Goal: Task Accomplishment & Management: Complete application form

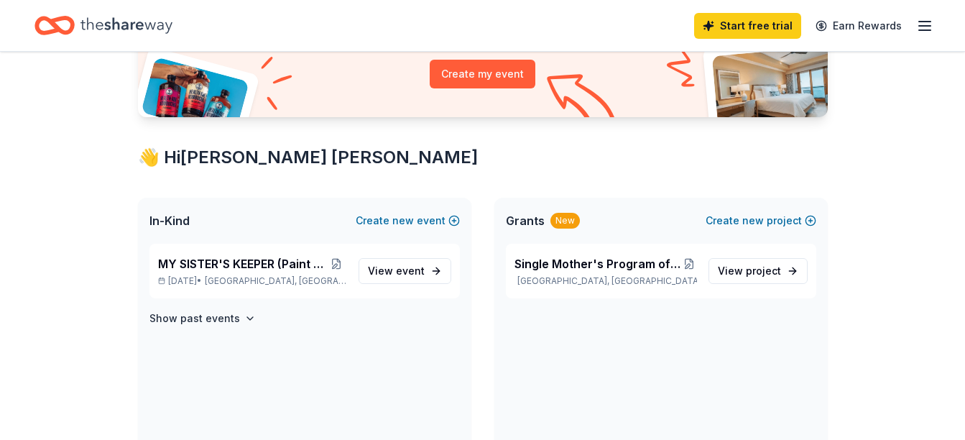
scroll to position [163, 0]
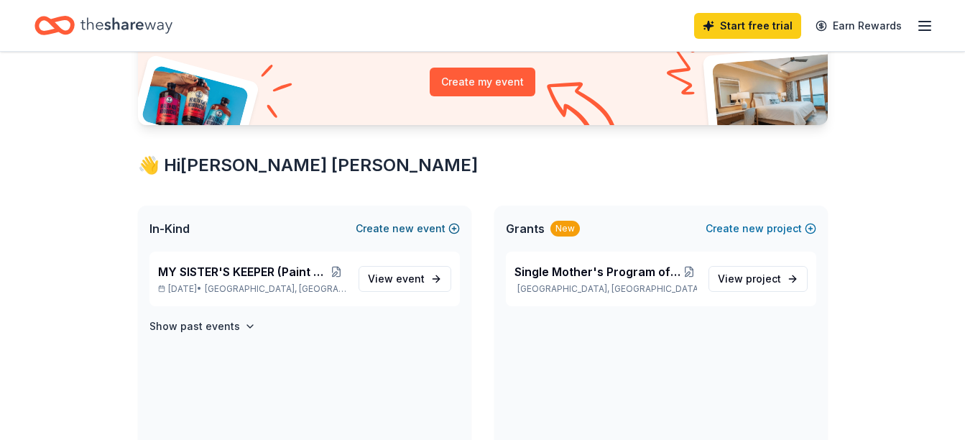
click at [401, 229] on span "new" at bounding box center [403, 228] width 22 height 17
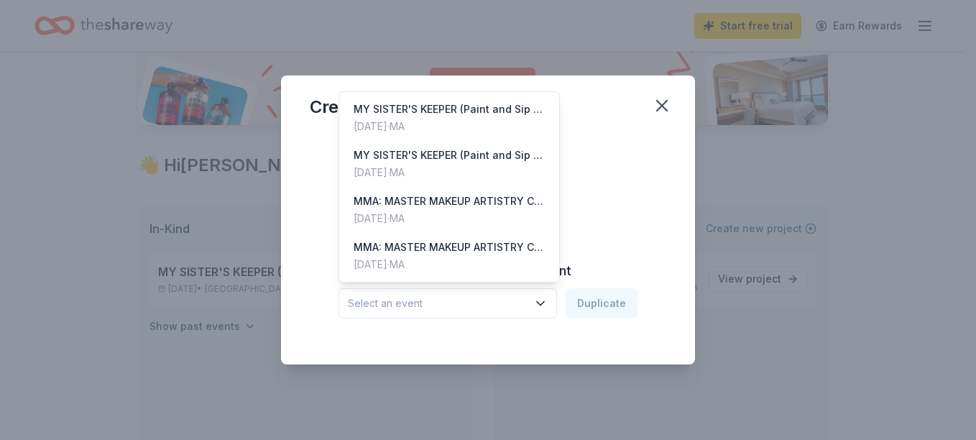
click at [541, 297] on icon "button" at bounding box center [540, 303] width 14 height 14
click at [452, 112] on div "MY SISTER'S KEEPER (Paint and Sip Event)" at bounding box center [449, 109] width 191 height 17
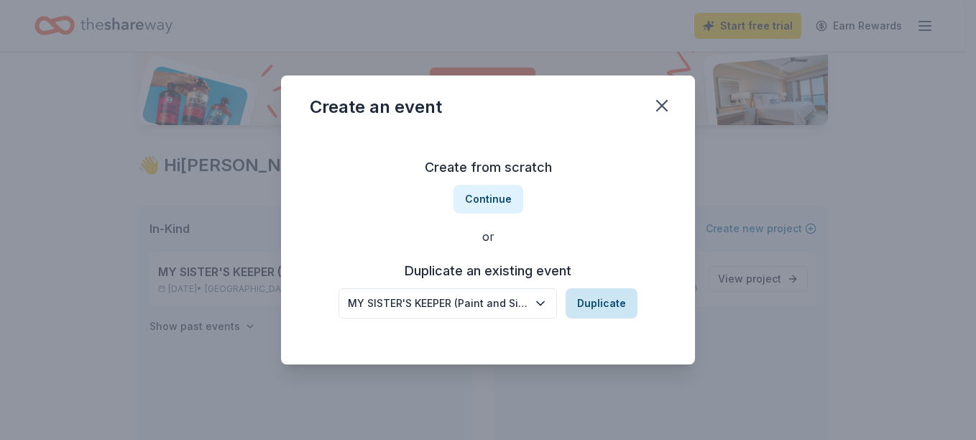
click at [604, 297] on button "Duplicate" at bounding box center [602, 303] width 72 height 30
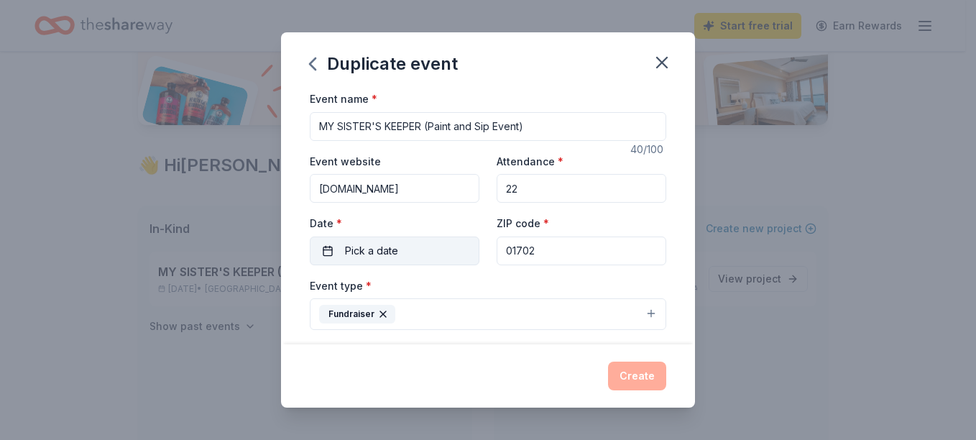
click at [326, 250] on button "Pick a date" at bounding box center [395, 250] width 170 height 29
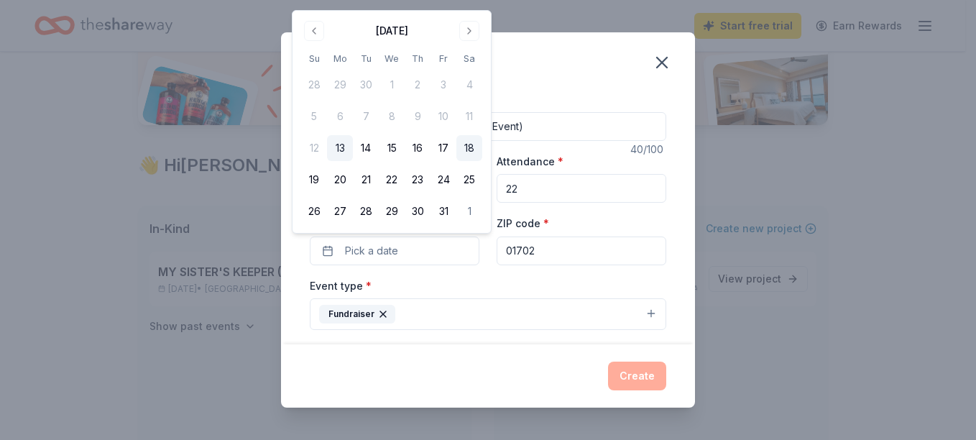
click at [466, 145] on button "18" at bounding box center [469, 148] width 26 height 26
click at [513, 359] on div "Create" at bounding box center [488, 375] width 414 height 63
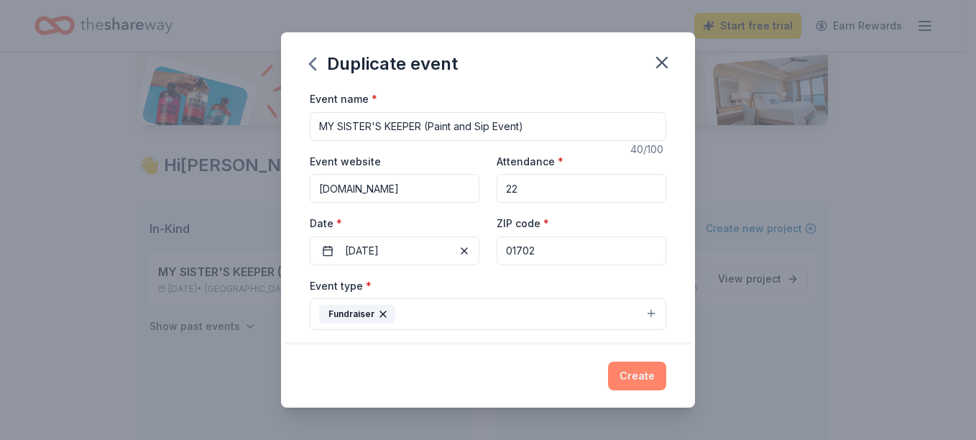
click at [635, 371] on button "Create" at bounding box center [637, 375] width 58 height 29
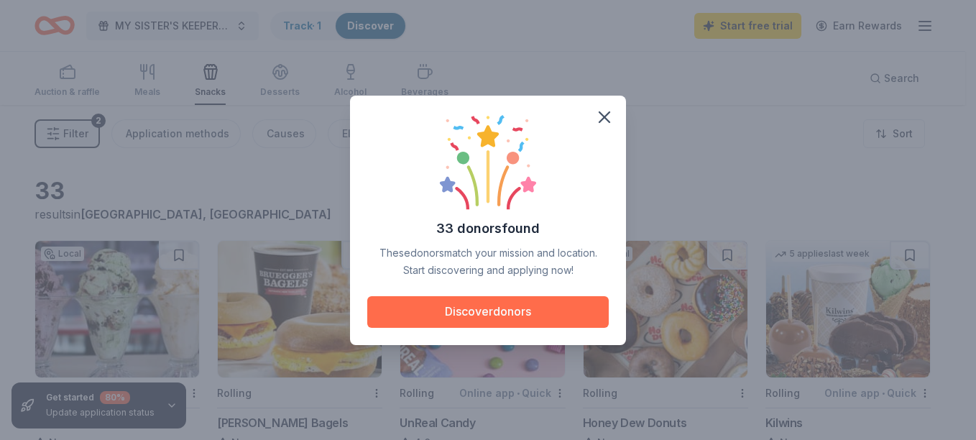
click at [522, 315] on button "Discover donors" at bounding box center [487, 312] width 241 height 32
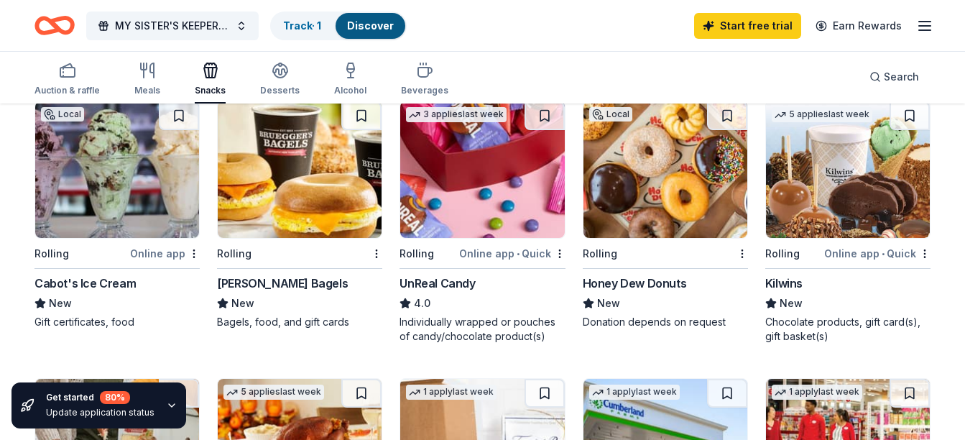
scroll to position [143, 0]
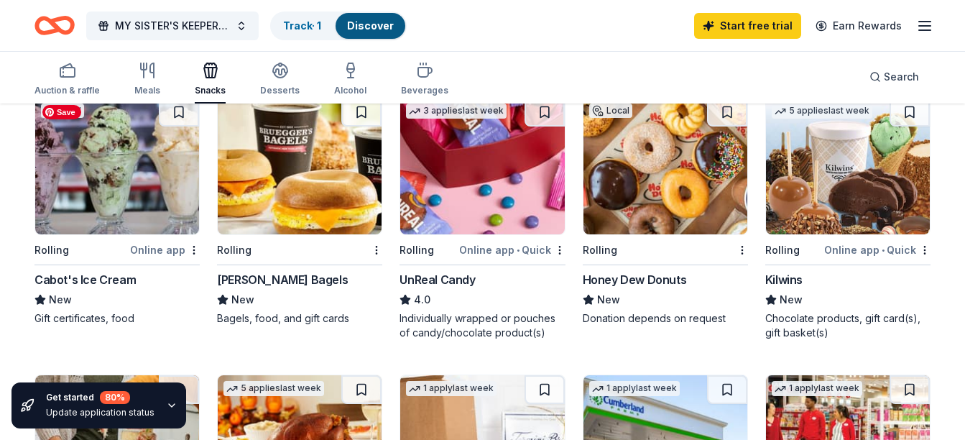
click at [120, 172] on img at bounding box center [117, 166] width 164 height 137
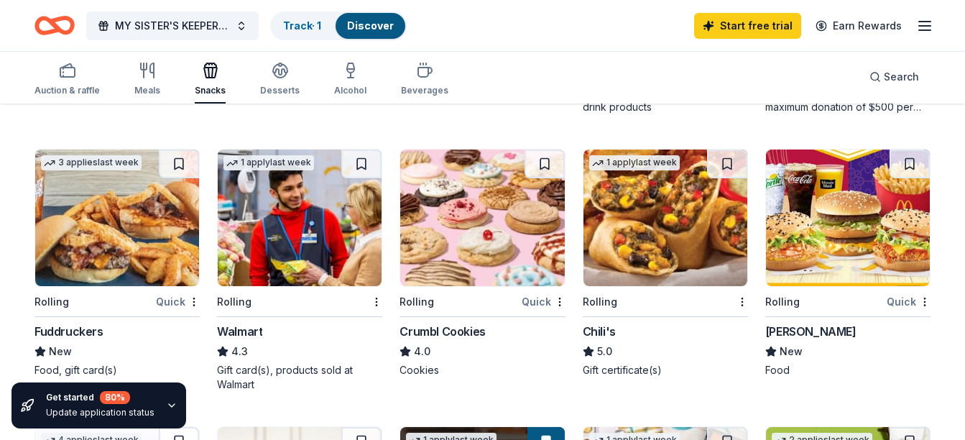
scroll to position [650, 0]
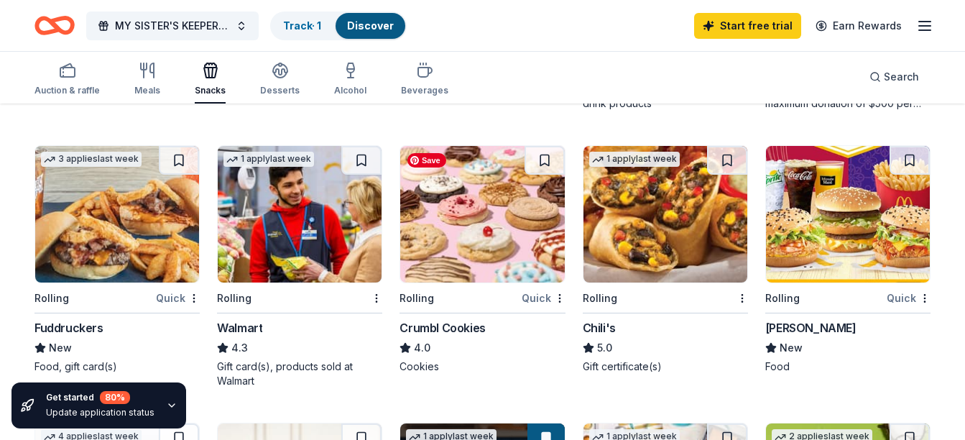
click at [470, 214] on img at bounding box center [482, 214] width 164 height 137
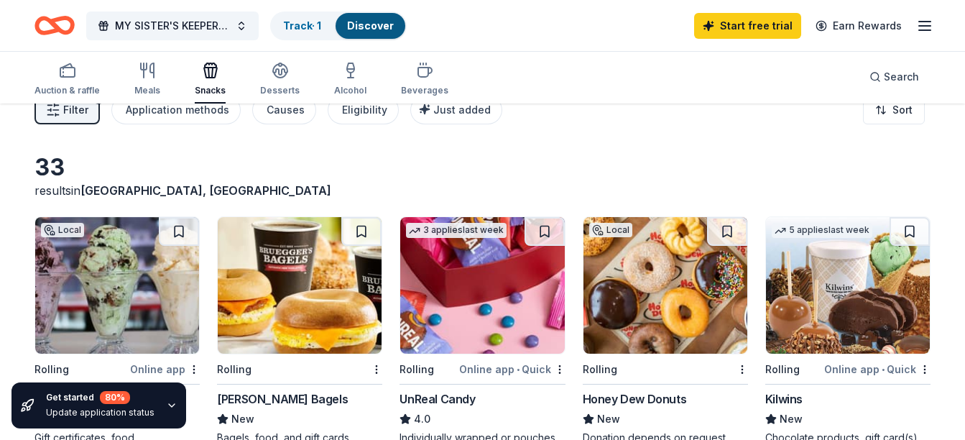
scroll to position [0, 0]
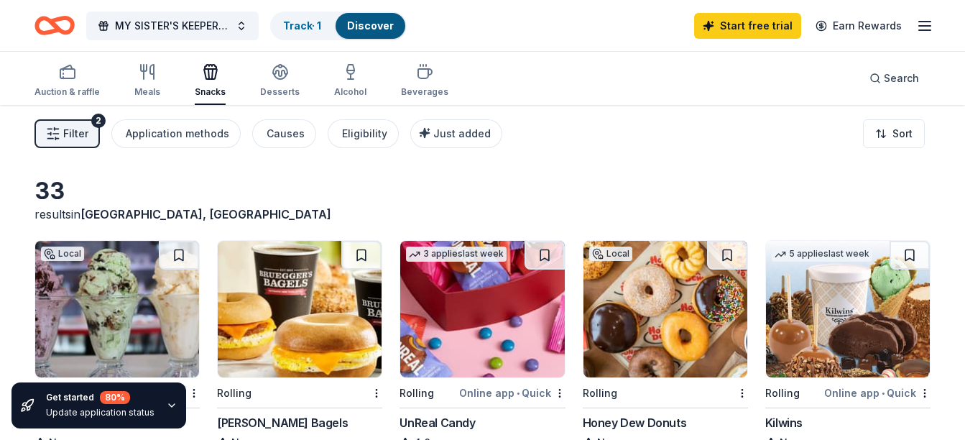
click at [62, 132] on button "Filter 2" at bounding box center [66, 133] width 65 height 29
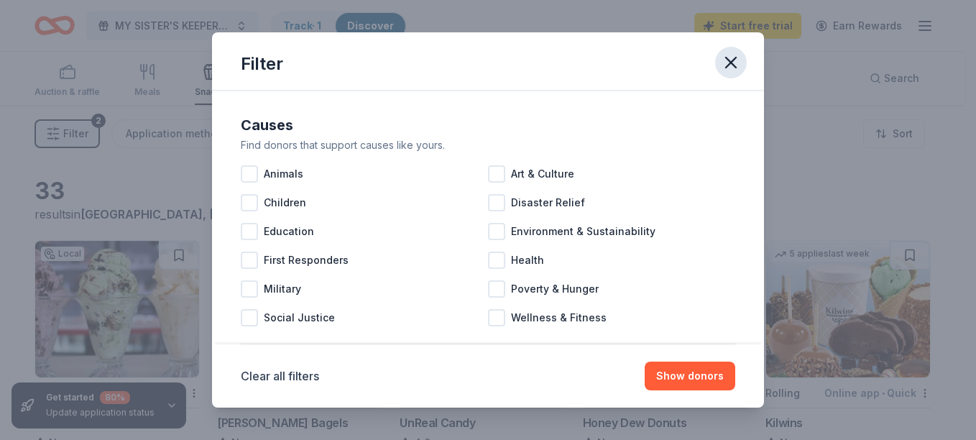
click at [735, 65] on icon "button" at bounding box center [731, 62] width 20 height 20
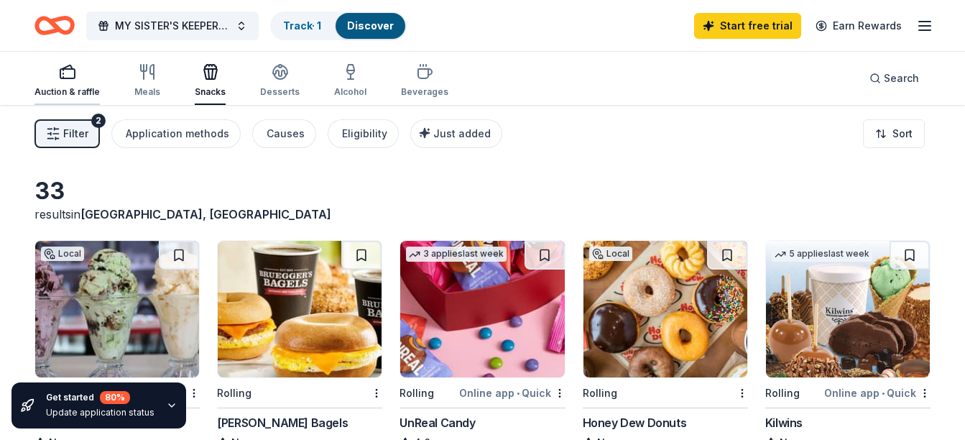
click at [77, 86] on div "Auction & raffle" at bounding box center [66, 91] width 65 height 11
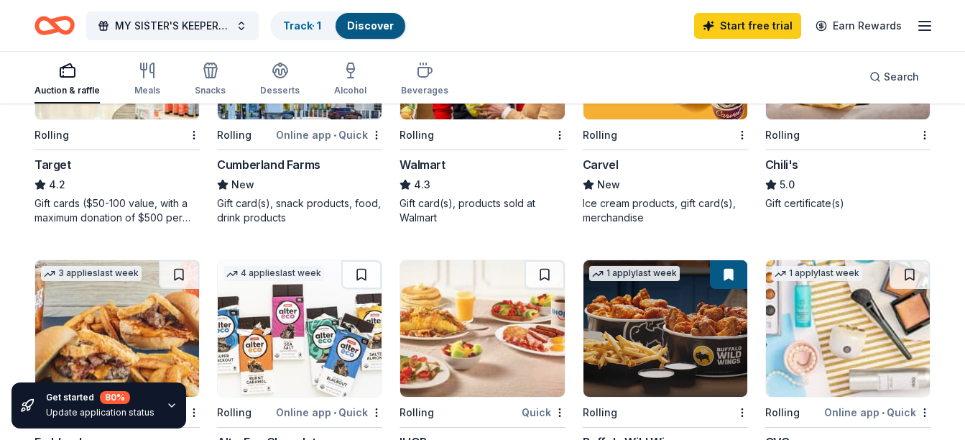
scroll to position [1064, 0]
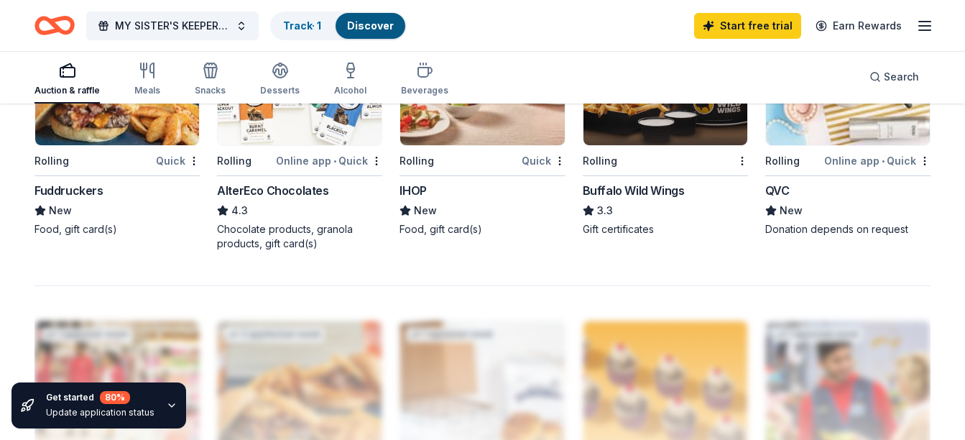
drag, startPoint x: 923, startPoint y: 327, endPoint x: 902, endPoint y: 442, distance: 117.0
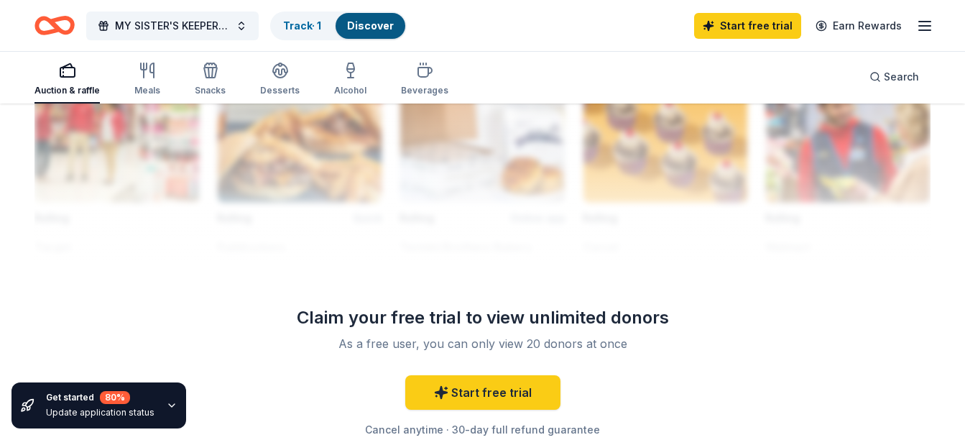
scroll to position [1486, 0]
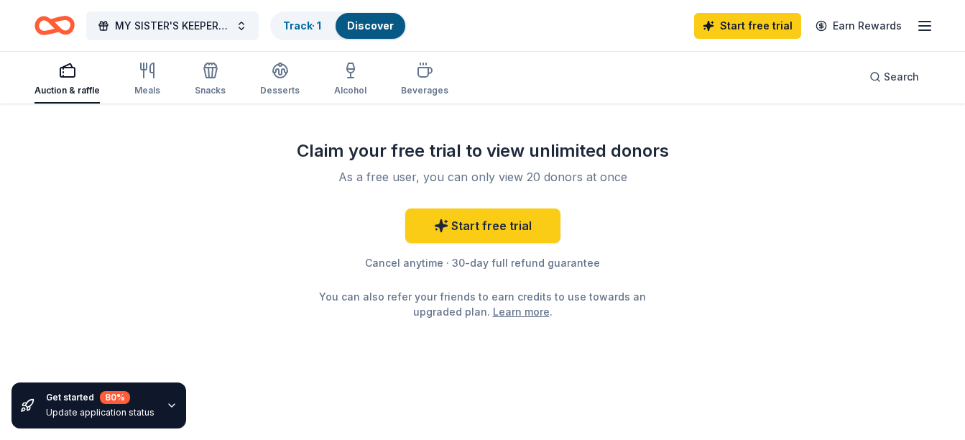
click at [573, 186] on div "Claim your free trial to view unlimited donors As a free user, you can only vie…" at bounding box center [483, 229] width 414 height 180
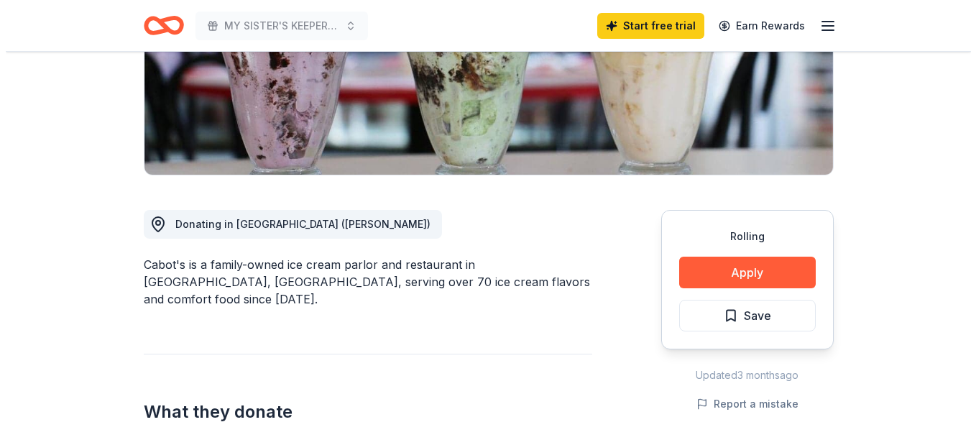
scroll to position [264, 0]
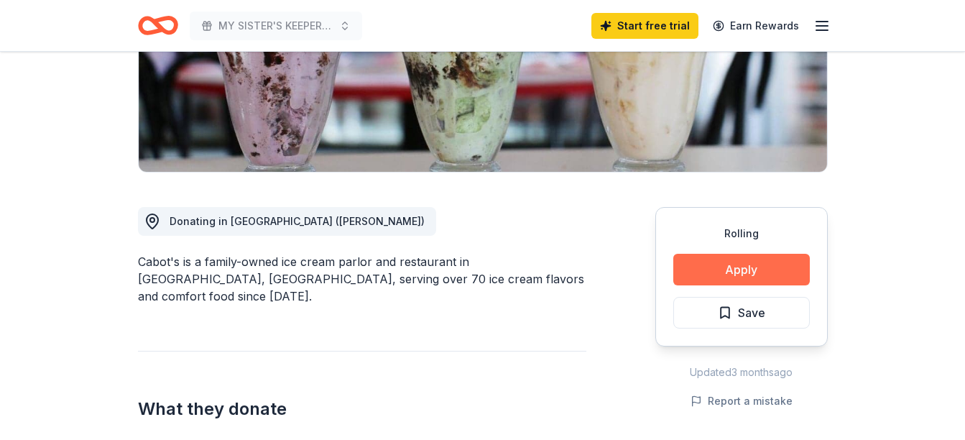
click at [742, 271] on button "Apply" at bounding box center [741, 270] width 137 height 32
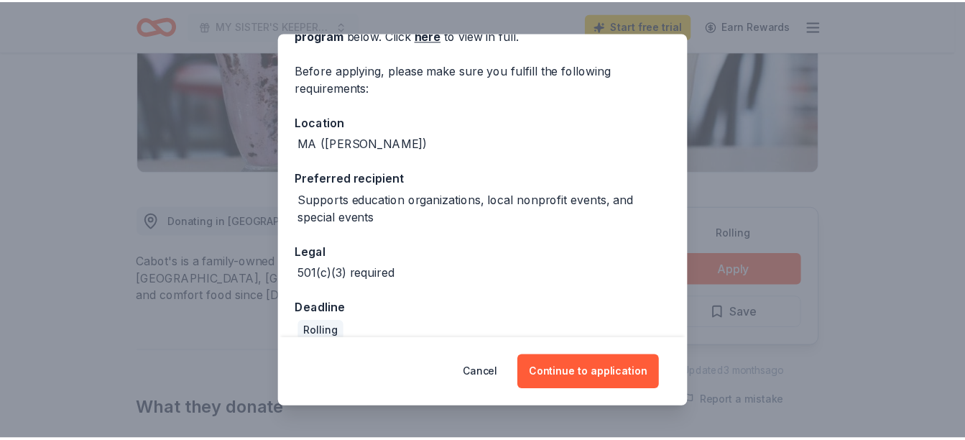
scroll to position [113, 0]
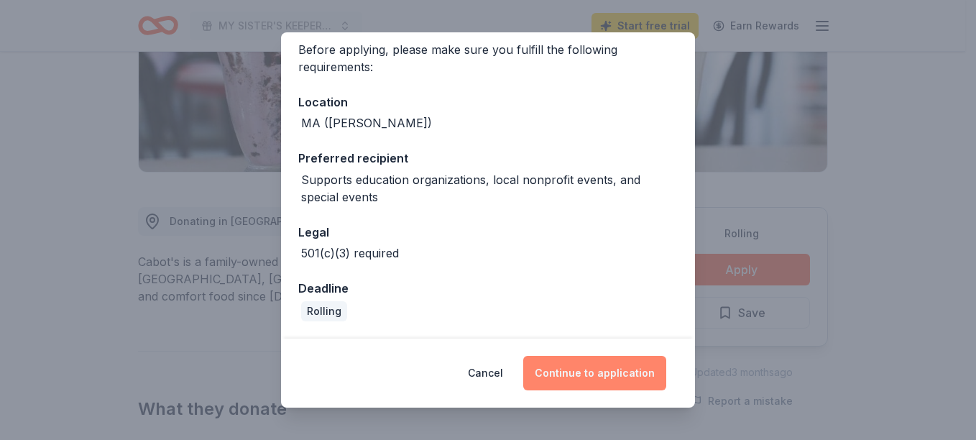
click at [587, 371] on button "Continue to application" at bounding box center [594, 373] width 143 height 34
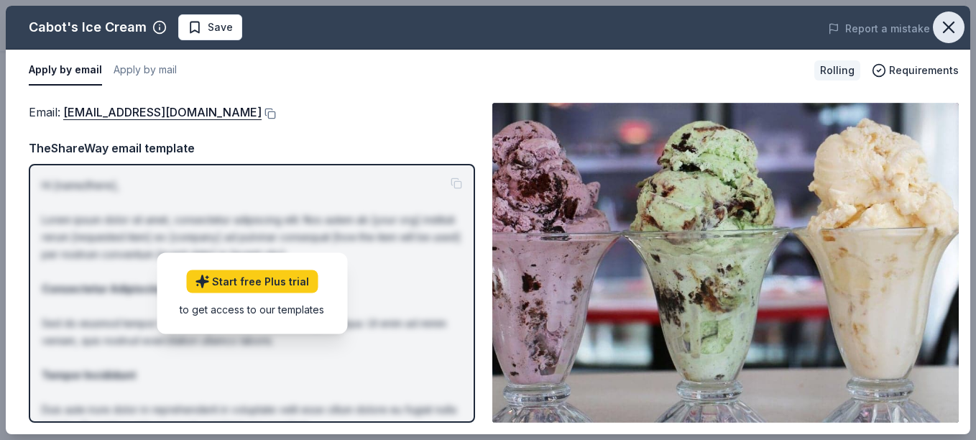
click at [955, 27] on icon "button" at bounding box center [949, 27] width 20 height 20
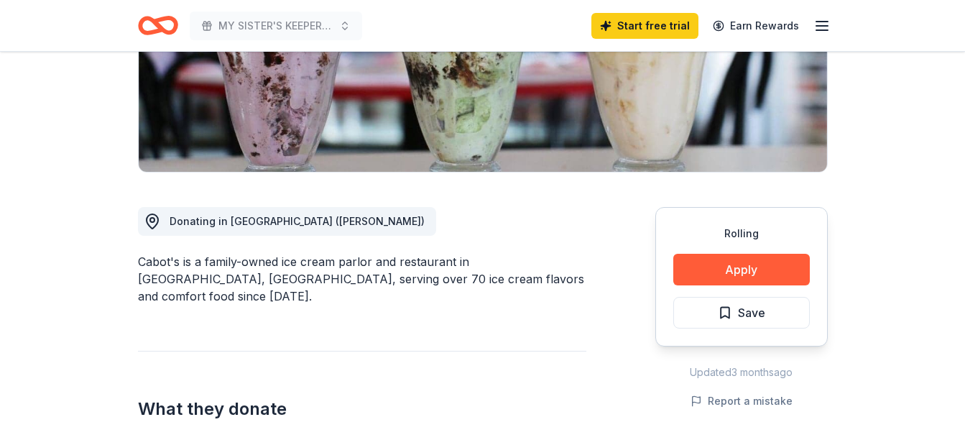
scroll to position [0, 0]
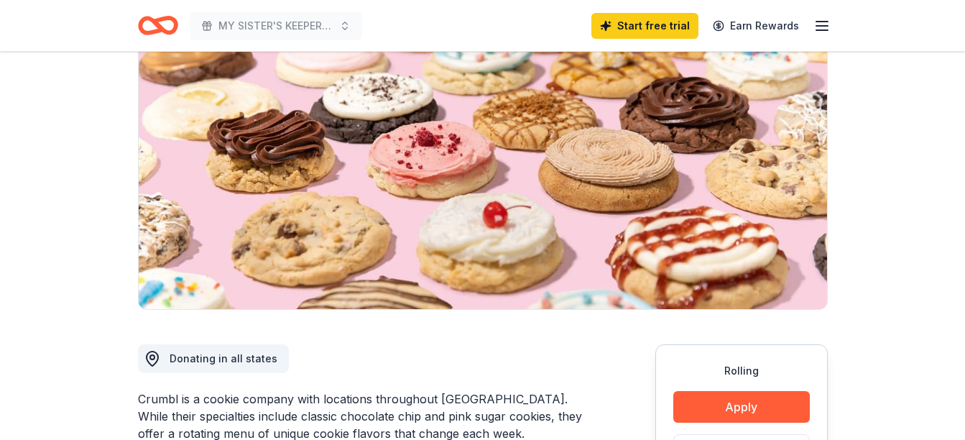
scroll to position [132, 0]
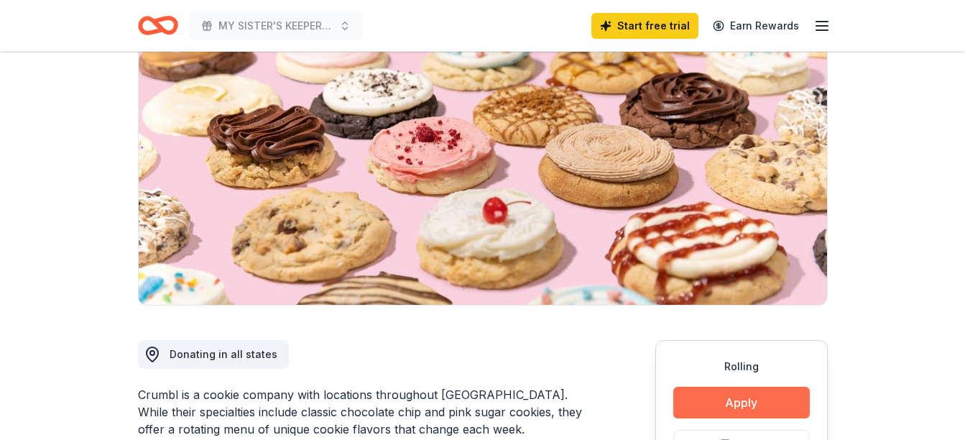
click at [756, 401] on button "Apply" at bounding box center [741, 403] width 137 height 32
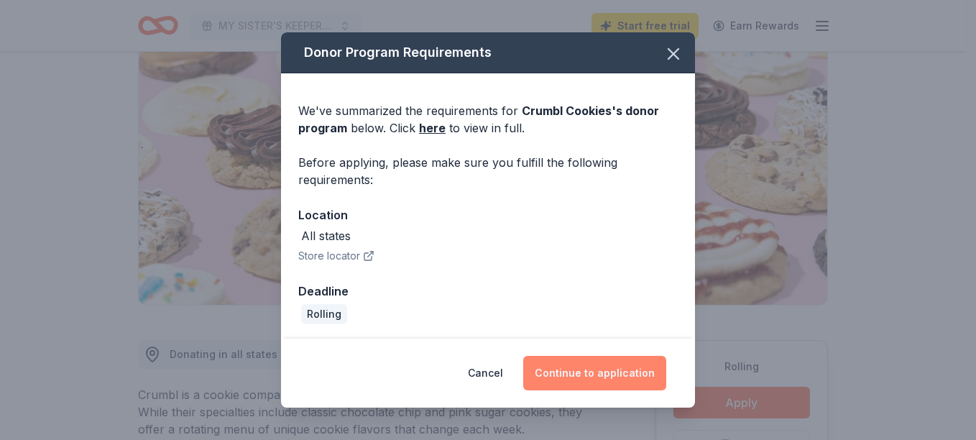
click at [586, 368] on button "Continue to application" at bounding box center [594, 373] width 143 height 34
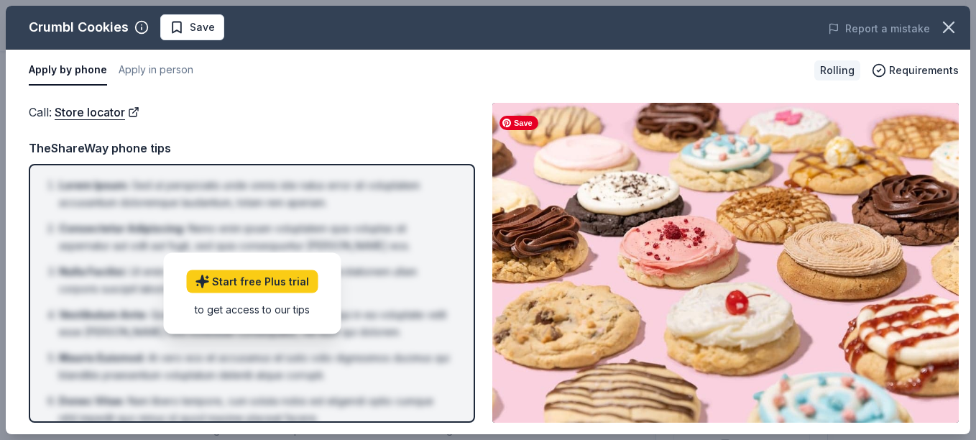
click at [586, 368] on img at bounding box center [725, 263] width 466 height 320
click at [948, 25] on icon "button" at bounding box center [949, 27] width 20 height 20
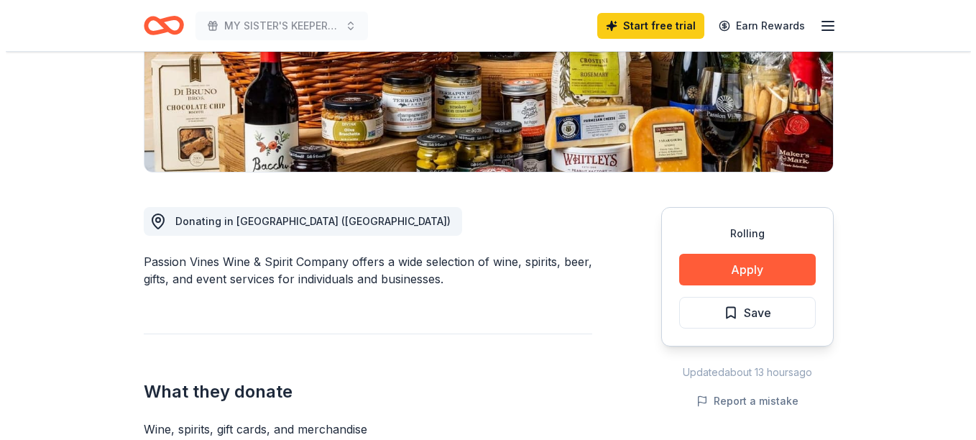
scroll to position [295, 0]
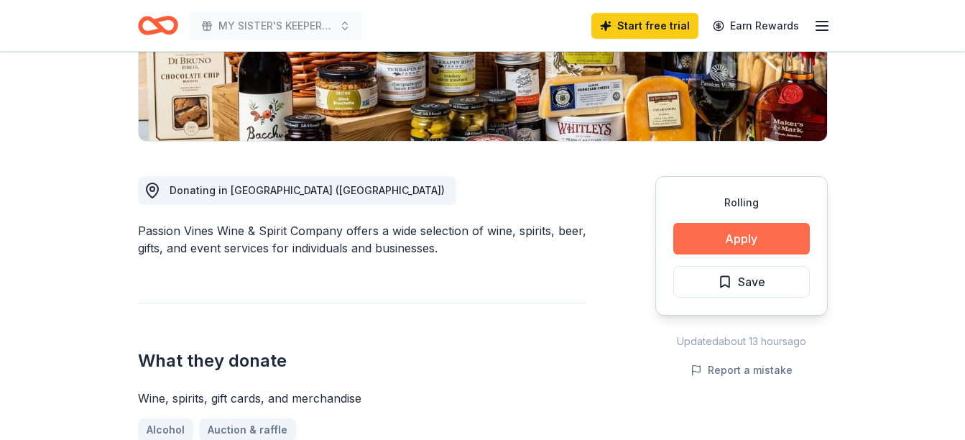
click at [722, 232] on button "Apply" at bounding box center [741, 239] width 137 height 32
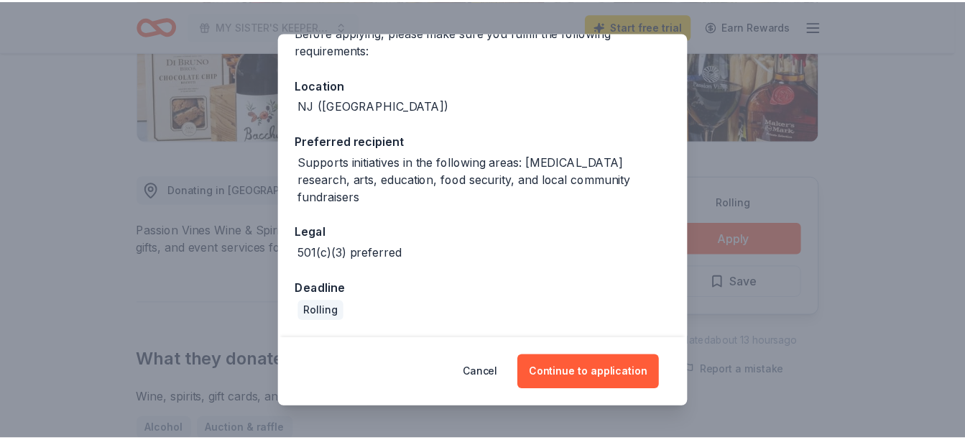
scroll to position [0, 0]
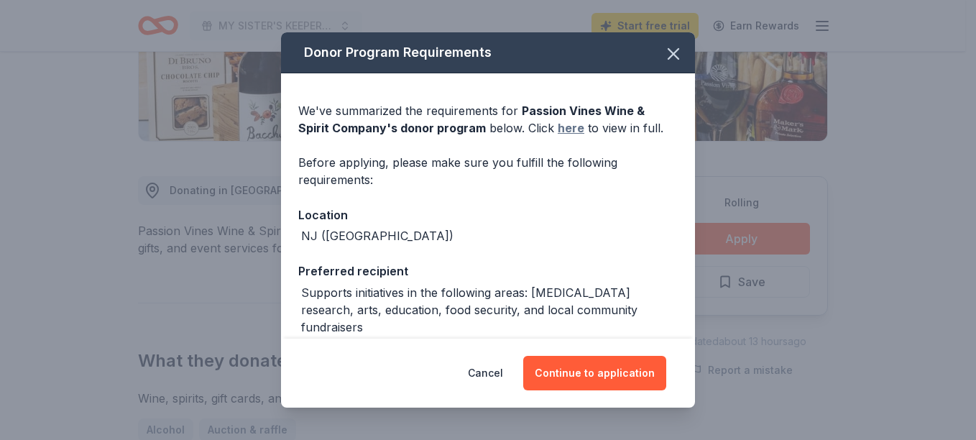
click at [563, 126] on link "here" at bounding box center [571, 127] width 27 height 17
click at [668, 53] on icon "button" at bounding box center [673, 54] width 10 height 10
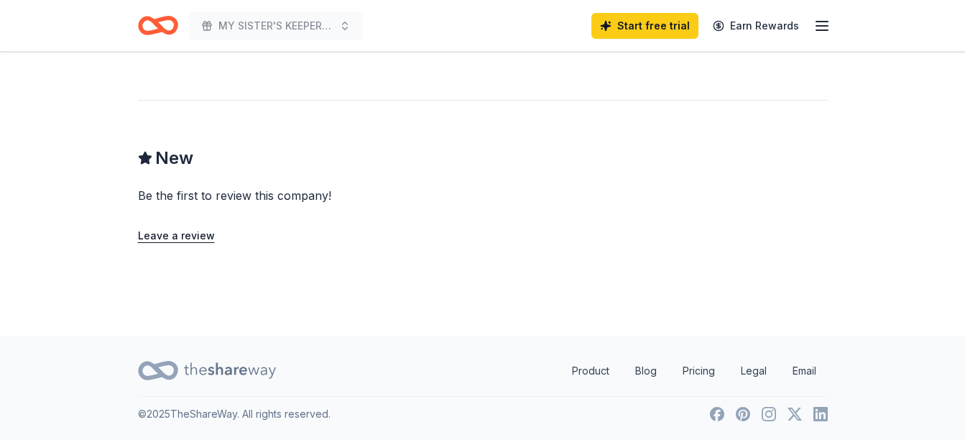
scroll to position [591, 0]
